Goal: Entertainment & Leisure: Consume media (video, audio)

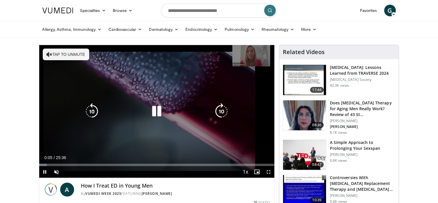
click at [72, 57] on button "Tap to unmute" at bounding box center [66, 54] width 46 height 12
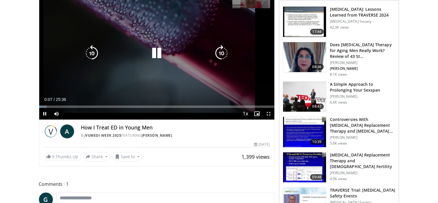
scroll to position [29, 0]
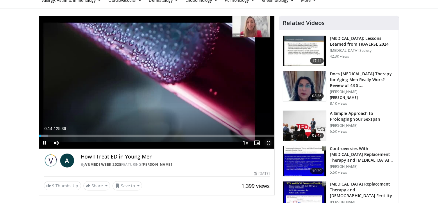
click at [270, 143] on span "Video Player" at bounding box center [268, 143] width 12 height 12
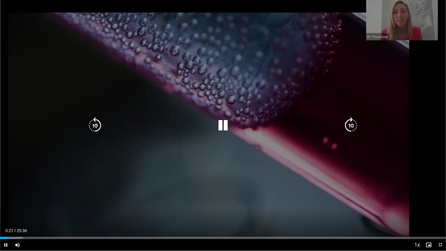
click at [436, 127] on div "10 seconds Tap to unmute" at bounding box center [223, 125] width 446 height 251
click at [220, 124] on icon "Video Player" at bounding box center [223, 125] width 16 height 16
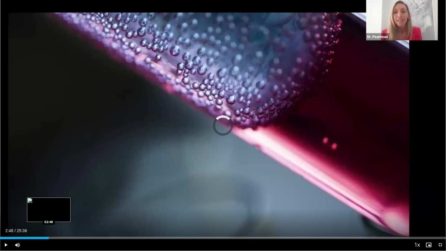
click at [49, 202] on div "Loaded : 9.68% 02:48 02:48" at bounding box center [223, 238] width 446 height 2
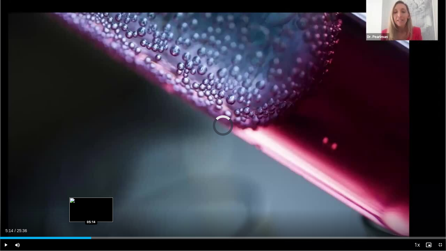
click at [91, 202] on div "Loaded : 15.49% 02:55 05:14" at bounding box center [223, 238] width 446 height 2
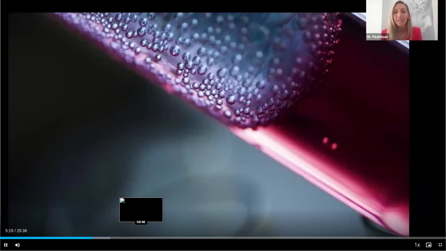
click at [141, 202] on div "Loaded : 24.74% 05:19 08:06" at bounding box center [223, 236] width 446 height 6
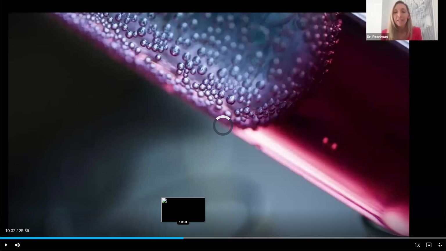
click at [183, 202] on div "Loaded : 35.80% 10:32 10:31" at bounding box center [223, 238] width 446 height 2
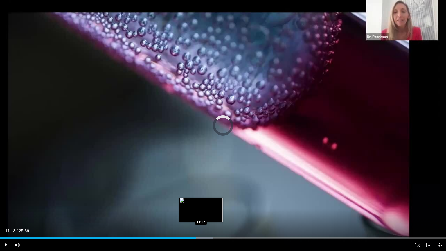
click at [201, 202] on div "Loaded : 47.78% 11:32 11:32" at bounding box center [223, 238] width 446 height 2
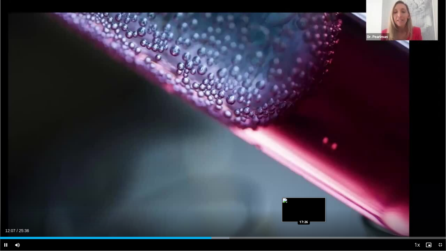
click at [303, 202] on div "Loaded : 51.43% 12:07 17:26" at bounding box center [223, 236] width 446 height 6
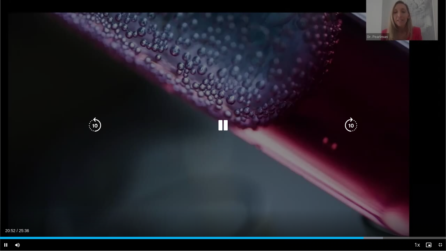
click at [229, 39] on div "10 seconds Tap to unmute" at bounding box center [223, 125] width 446 height 251
click at [222, 124] on icon "Video Player" at bounding box center [223, 125] width 16 height 16
click at [412, 19] on div "10 seconds Tap to unmute" at bounding box center [223, 125] width 446 height 251
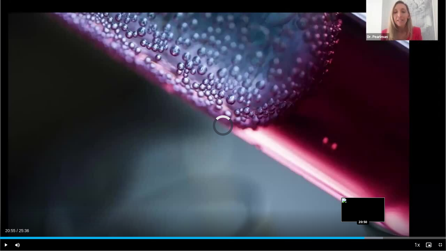
click at [363, 202] on div "20:55" at bounding box center [182, 238] width 364 height 2
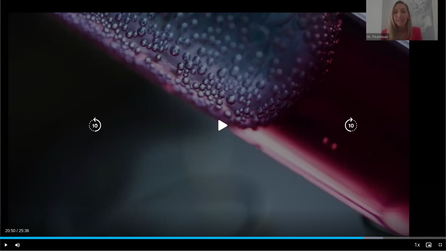
click at [221, 124] on icon "Video Player" at bounding box center [223, 125] width 16 height 16
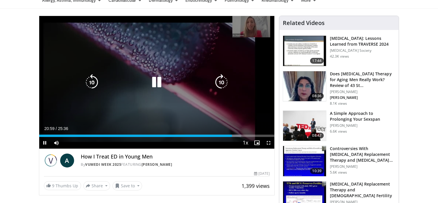
click at [255, 31] on div "10 seconds Tap to unmute" at bounding box center [156, 82] width 235 height 132
click at [156, 83] on icon "Video Player" at bounding box center [156, 82] width 16 height 16
click at [154, 83] on icon "Video Player" at bounding box center [156, 82] width 16 height 16
